Goal: Information Seeking & Learning: Check status

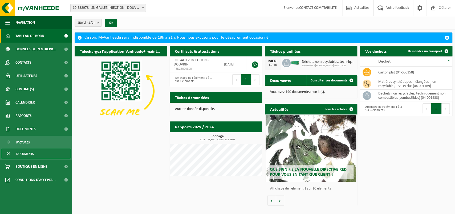
click at [25, 153] on span "Documents" at bounding box center [25, 154] width 18 height 10
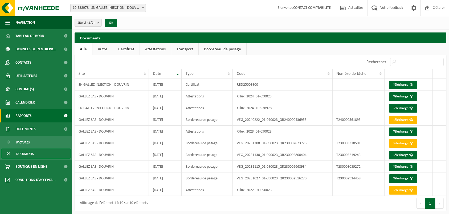
click at [32, 113] on link "Rapports" at bounding box center [36, 115] width 72 height 13
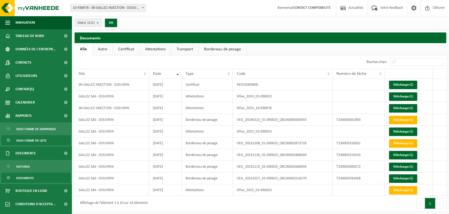
click at [23, 138] on span "Sous forme de liste" at bounding box center [31, 141] width 30 height 10
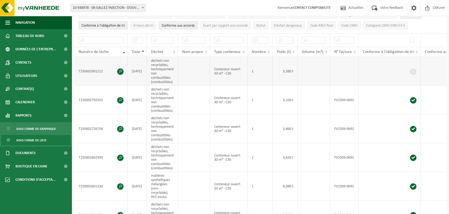
scroll to position [112, 0]
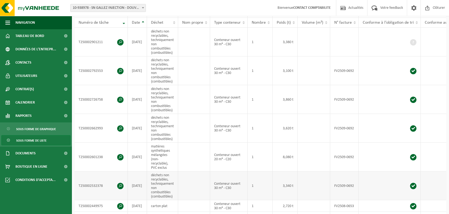
click at [120, 187] on span at bounding box center [120, 186] width 6 height 6
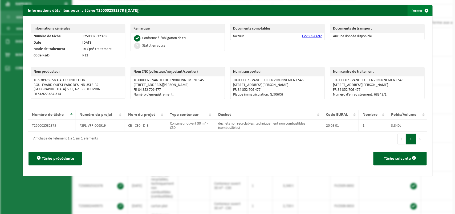
click at [413, 9] on button "Fermer" at bounding box center [419, 10] width 24 height 11
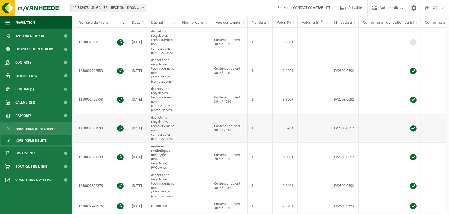
click at [121, 129] on span at bounding box center [120, 128] width 6 height 6
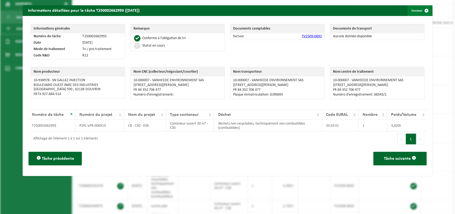
click at [415, 12] on button "Fermer" at bounding box center [419, 10] width 24 height 11
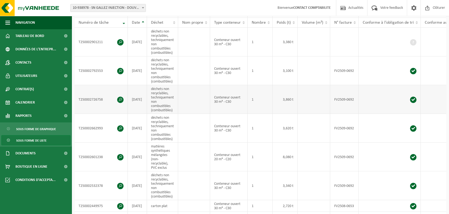
click at [119, 100] on span at bounding box center [120, 100] width 6 height 6
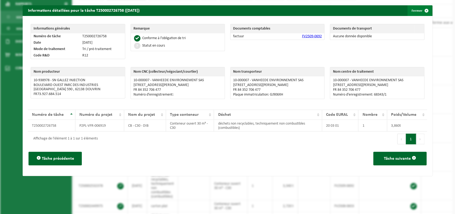
click at [412, 9] on button "Fermer" at bounding box center [419, 10] width 24 height 11
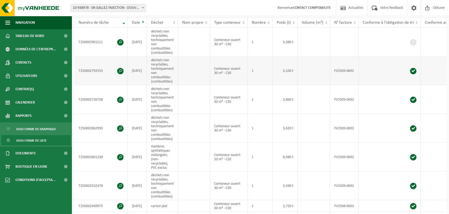
click at [121, 70] on span at bounding box center [120, 71] width 6 height 6
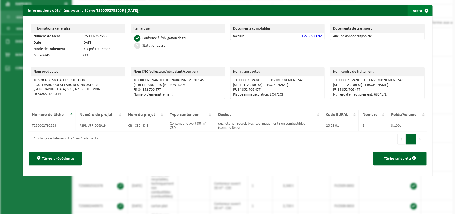
click at [413, 10] on button "Fermer" at bounding box center [419, 10] width 24 height 11
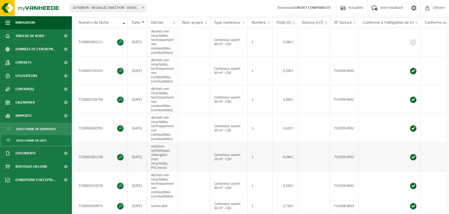
click at [121, 157] on span at bounding box center [120, 157] width 6 height 6
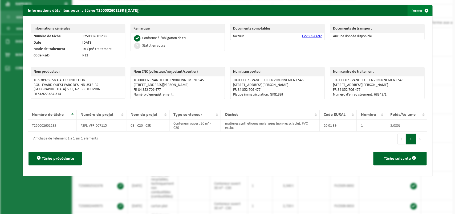
drag, startPoint x: 406, startPoint y: 12, endPoint x: 409, endPoint y: 11, distance: 3.0
click at [408, 11] on button "Fermer" at bounding box center [419, 10] width 24 height 11
